Goal: Information Seeking & Learning: Learn about a topic

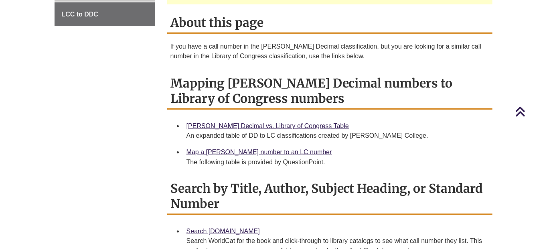
scroll to position [326, 0]
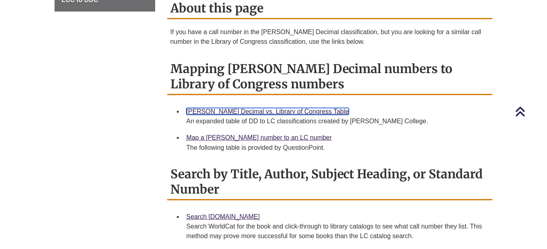
click at [275, 108] on link "[PERSON_NAME] Decimal vs. Library of Congress Table" at bounding box center [268, 111] width 163 height 7
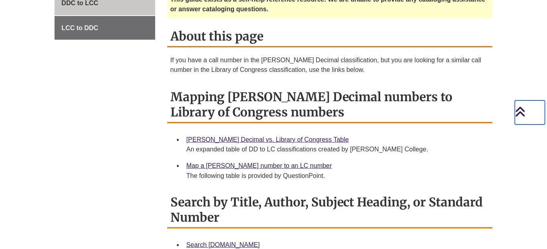
scroll to position [265, 0]
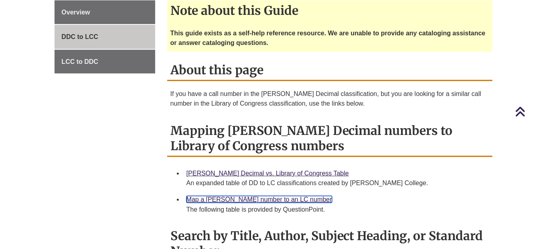
click at [242, 186] on link "Map a [PERSON_NAME] number to an LC number" at bounding box center [260, 199] width 146 height 7
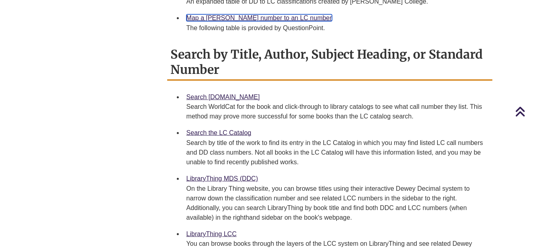
scroll to position [445, 0]
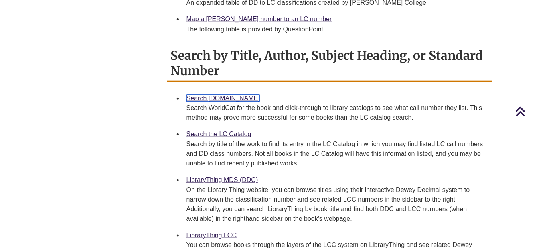
click at [210, 95] on link "Search [DOMAIN_NAME]" at bounding box center [223, 98] width 73 height 7
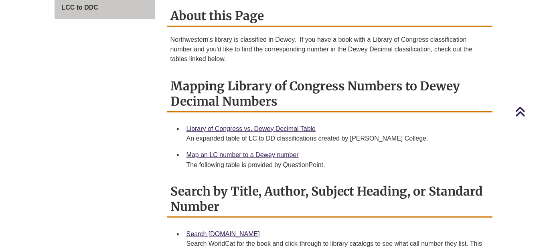
scroll to position [321, 0]
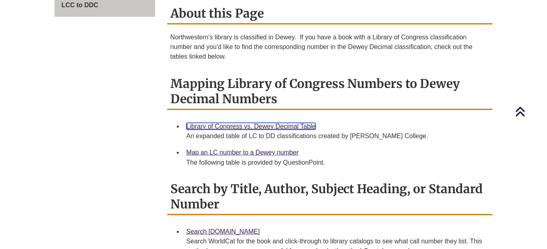
click at [301, 123] on link "Library of Congress vs. Dewey Decimal Table" at bounding box center [252, 126] width 130 height 7
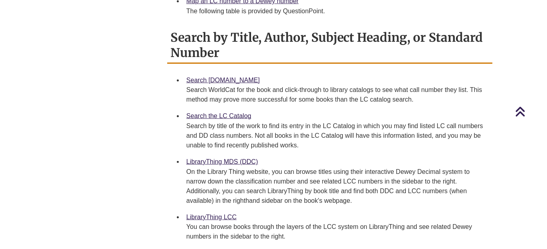
scroll to position [503, 0]
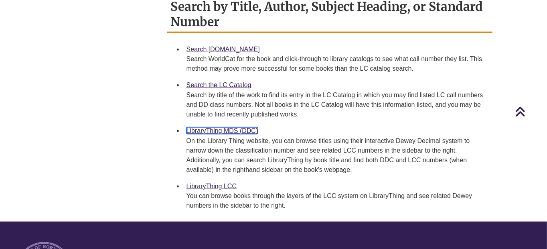
click at [241, 127] on link "LibraryThing MDS (DDC)" at bounding box center [223, 130] width 72 height 7
